Goal: Information Seeking & Learning: Learn about a topic

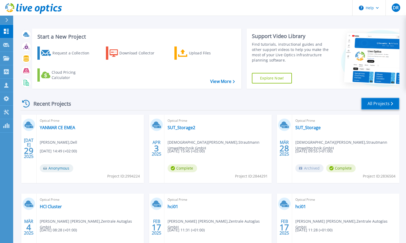
click at [374, 102] on link "All Projects" at bounding box center [381, 104] width 38 height 12
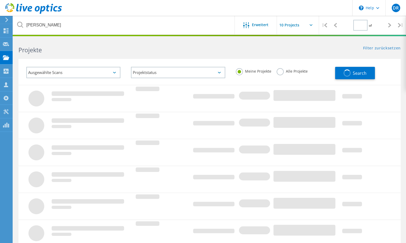
type input "1"
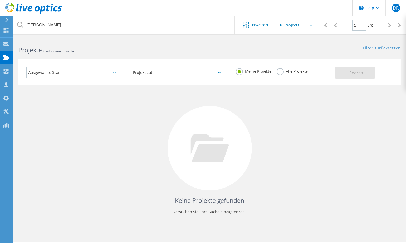
click at [275, 72] on div "Meine Projekte Alle Projekte" at bounding box center [283, 71] width 105 height 20
click at [282, 71] on label "Alle Projekte" at bounding box center [292, 70] width 31 height 5
click at [0, 0] on input "Alle Projekte" at bounding box center [0, 0] width 0 height 0
click at [354, 71] on span "Search" at bounding box center [357, 73] width 14 height 6
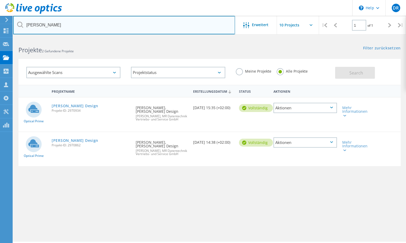
click at [75, 23] on input "Nielsen" at bounding box center [124, 25] width 222 height 18
type input "thermo"
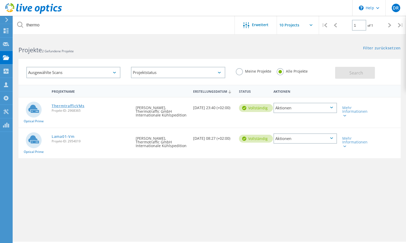
click at [64, 104] on link "ThermtrafficVMs" at bounding box center [68, 106] width 33 height 4
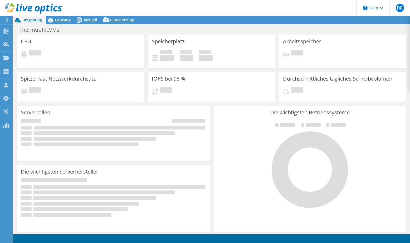
select select "EUFrankfurt"
select select "USD"
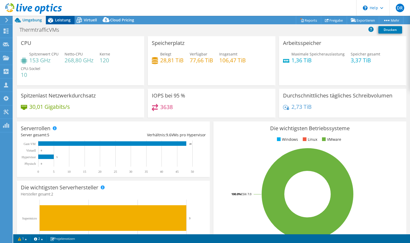
click at [61, 21] on span "Leistung" at bounding box center [63, 19] width 16 height 5
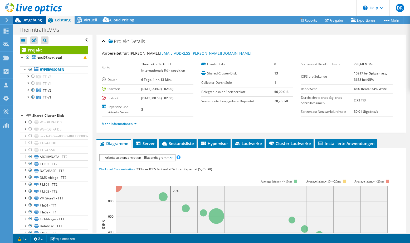
click at [28, 19] on span "Umgebung" at bounding box center [32, 19] width 20 height 5
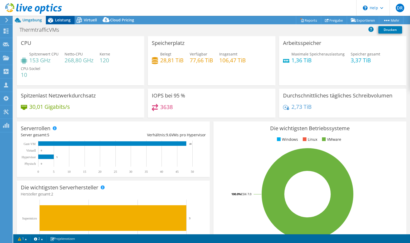
click at [58, 21] on span "Leistung" at bounding box center [63, 19] width 16 height 5
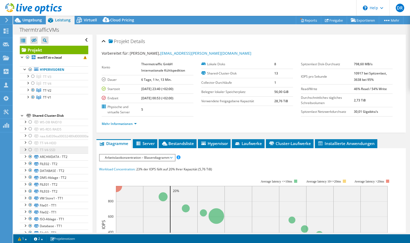
scroll to position [17, 0]
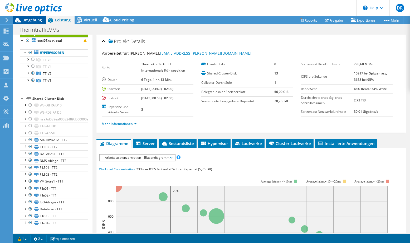
click at [35, 18] on span "Umgebung" at bounding box center [32, 19] width 20 height 5
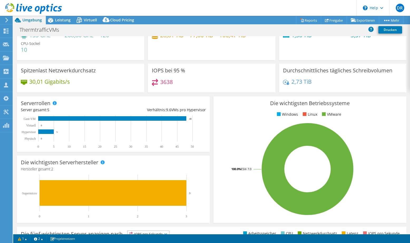
scroll to position [0, 0]
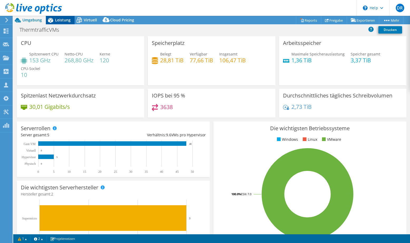
click at [65, 20] on span "Leistung" at bounding box center [63, 19] width 16 height 5
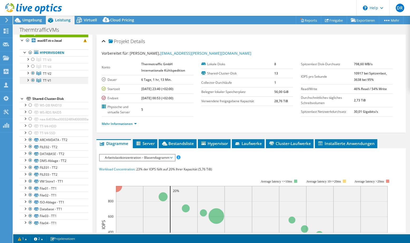
click at [27, 80] on div at bounding box center [27, 79] width 5 height 5
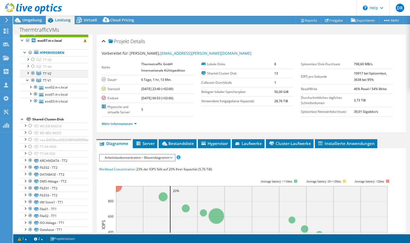
click at [28, 72] on div at bounding box center [27, 72] width 5 height 5
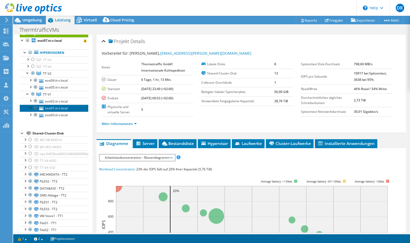
click at [56, 108] on link "esxi01.tt-v.local" at bounding box center [54, 107] width 69 height 7
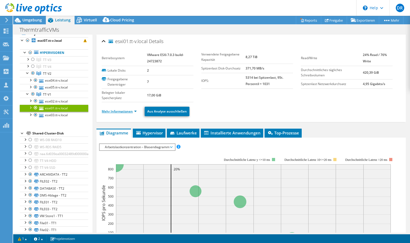
click at [132, 112] on link "Mehr Informationen" at bounding box center [119, 111] width 35 height 4
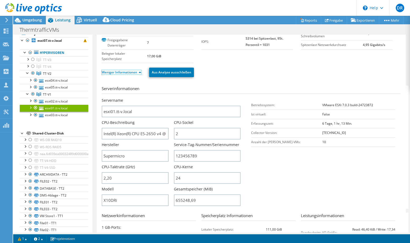
scroll to position [53, 0]
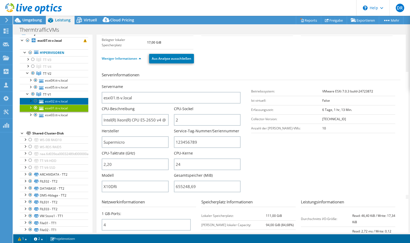
click at [58, 99] on link "esxi02.tt-v.local" at bounding box center [54, 101] width 69 height 7
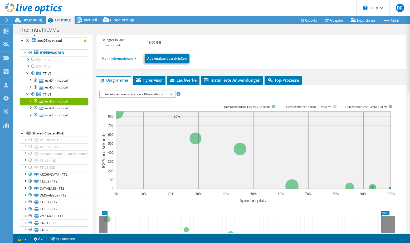
click at [135, 59] on link "Mehr Informationen" at bounding box center [119, 58] width 35 height 4
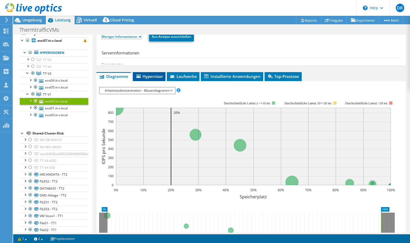
scroll to position [79, 0]
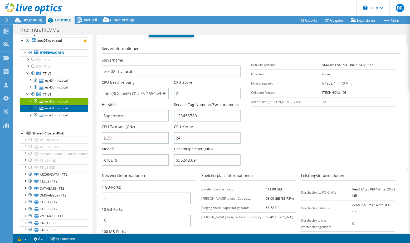
click at [59, 108] on link "esxi01.tt-v.local" at bounding box center [54, 107] width 69 height 7
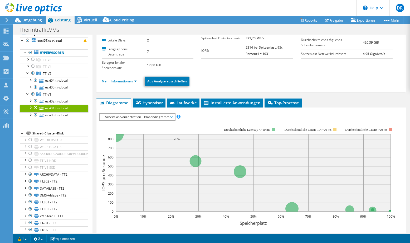
scroll to position [0, 0]
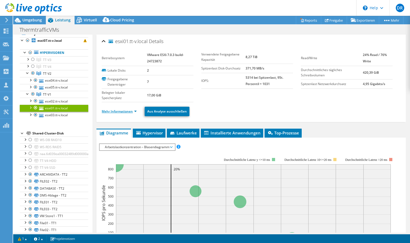
click at [133, 110] on link "Mehr Informationen" at bounding box center [119, 111] width 35 height 4
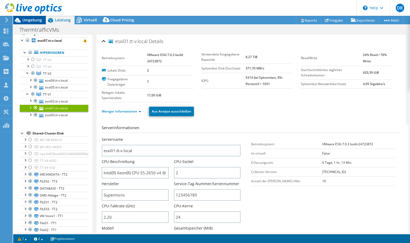
click at [28, 21] on span "Umgebung" at bounding box center [32, 19] width 20 height 5
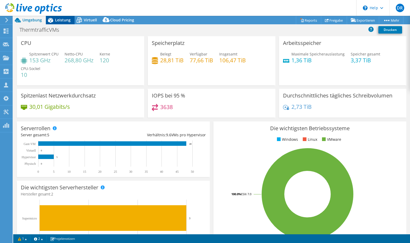
click at [60, 19] on span "Leistung" at bounding box center [63, 19] width 16 height 5
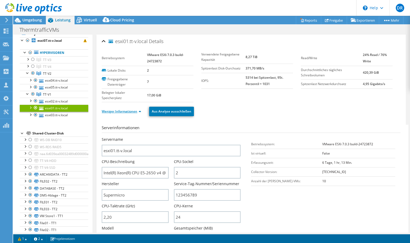
click at [133, 112] on link "Weniger Informationen" at bounding box center [122, 111] width 40 height 4
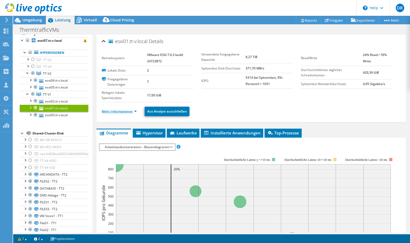
click at [133, 112] on link "Mehr Informationen" at bounding box center [119, 111] width 35 height 4
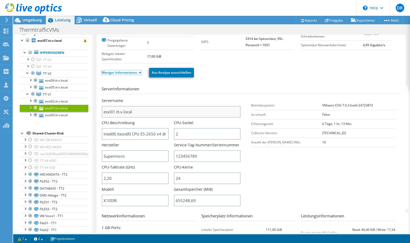
scroll to position [53, 0]
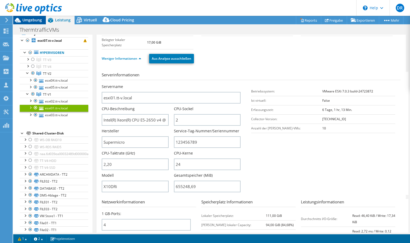
click at [34, 20] on span "Umgebung" at bounding box center [32, 19] width 20 height 5
